Goal: Task Accomplishment & Management: Manage account settings

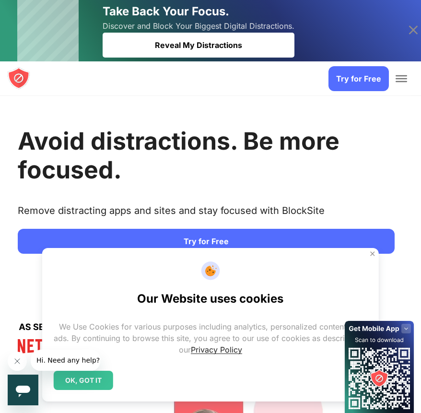
click at [418, 27] on icon at bounding box center [413, 30] width 15 height 15
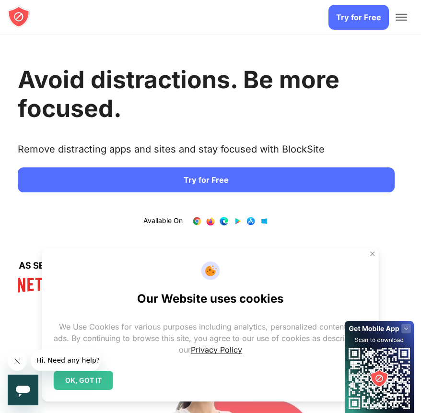
click at [403, 26] on div at bounding box center [401, 17] width 19 height 35
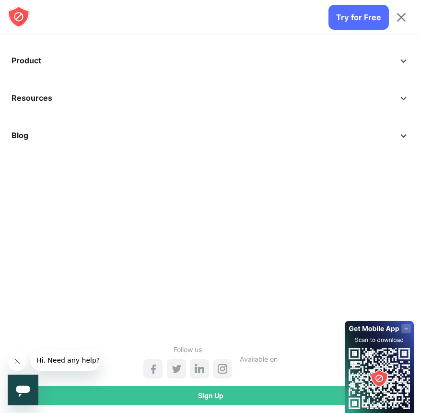
click at [401, 25] on div at bounding box center [401, 17] width 19 height 35
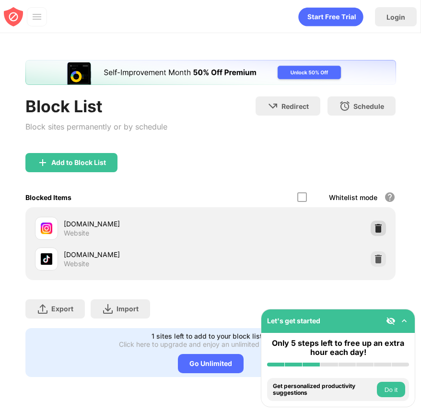
click at [374, 224] on img at bounding box center [379, 229] width 10 height 10
